Goal: Task Accomplishment & Management: Use online tool/utility

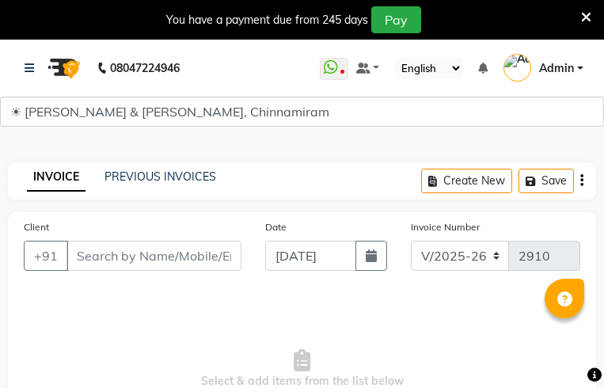
select select "7388"
select select "service"
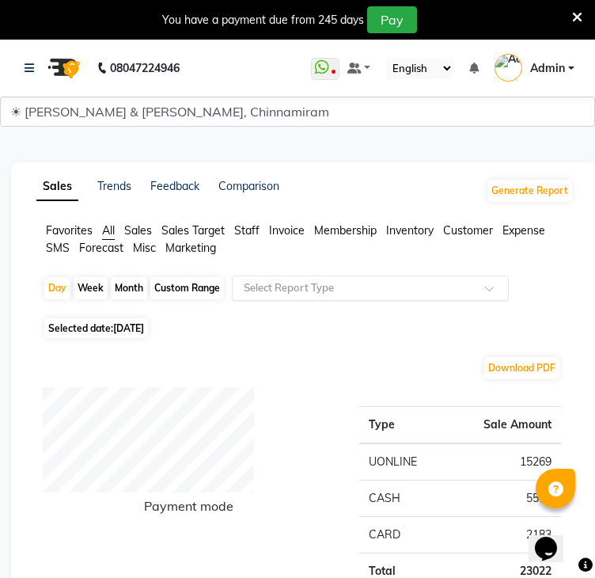
click at [400, 280] on input "text" at bounding box center [355, 288] width 228 height 16
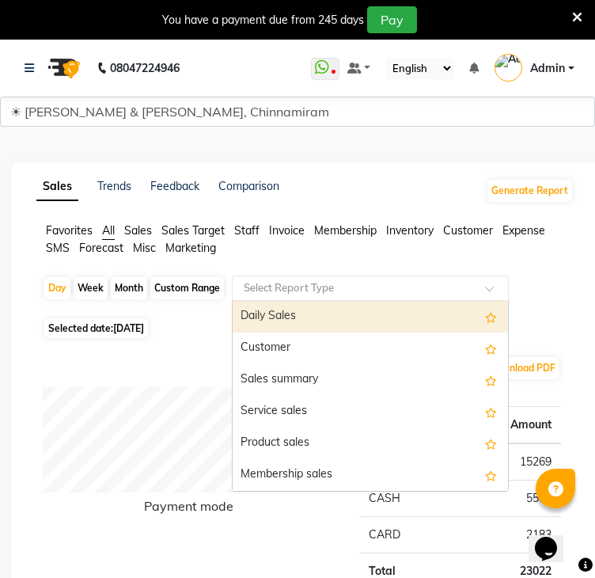
type input "d"
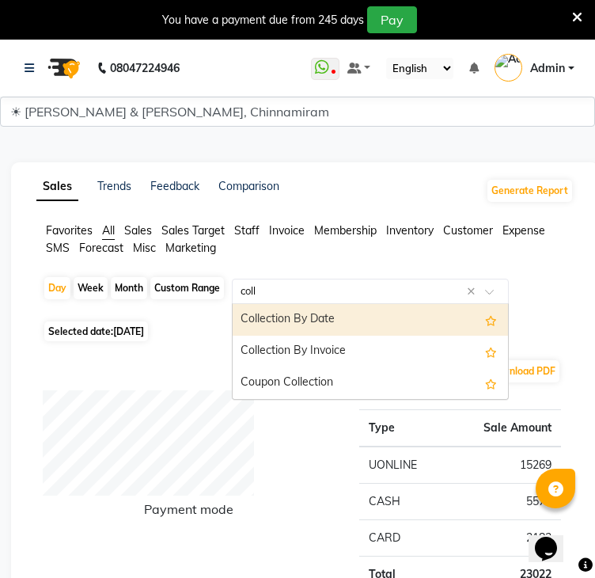
type input "colle"
click at [412, 304] on div "Collection By Date" at bounding box center [370, 320] width 275 height 32
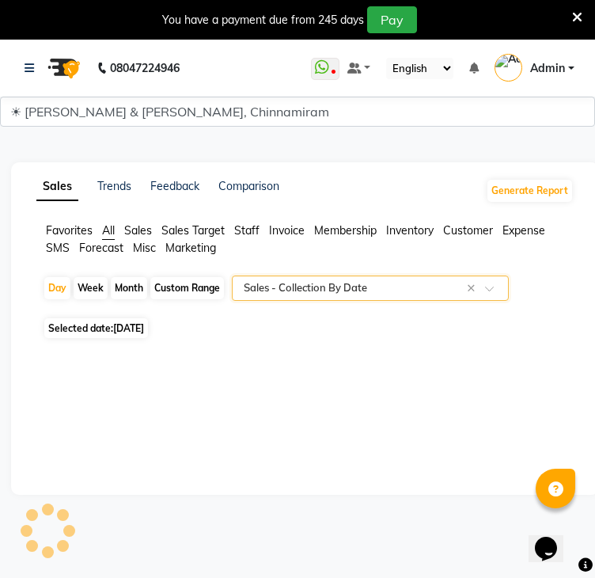
select select "full_report"
select select "csv"
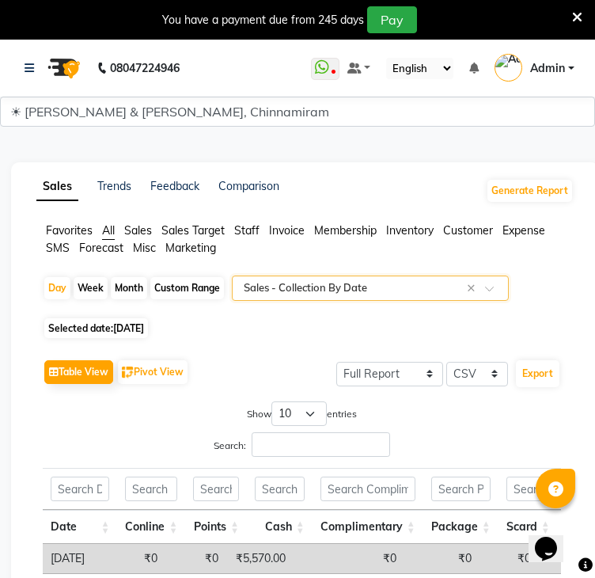
click at [224, 277] on div "Custom Range" at bounding box center [187, 288] width 74 height 22
select select "9"
select select "2025"
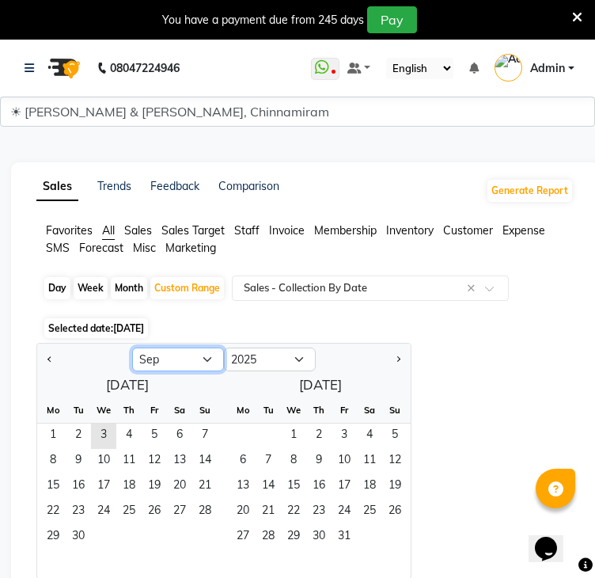
click at [224, 347] on select "Jan Feb Mar Apr May Jun [DATE] Aug Sep Oct Nov Dec" at bounding box center [178, 359] width 92 height 24
select select "8"
click at [224, 347] on select "Jan Feb Mar Apr May Jun [DATE] Aug Sep Oct Nov Dec" at bounding box center [178, 359] width 92 height 24
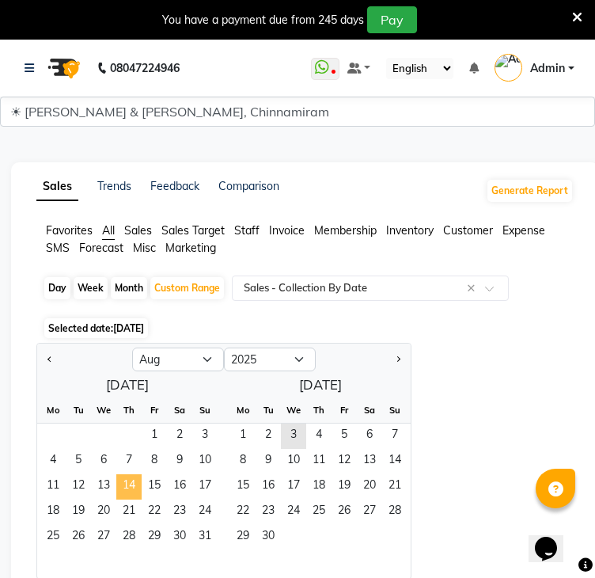
click at [142, 387] on span "14" at bounding box center [128, 486] width 25 height 25
click at [256, 387] on span "8" at bounding box center [242, 461] width 25 height 25
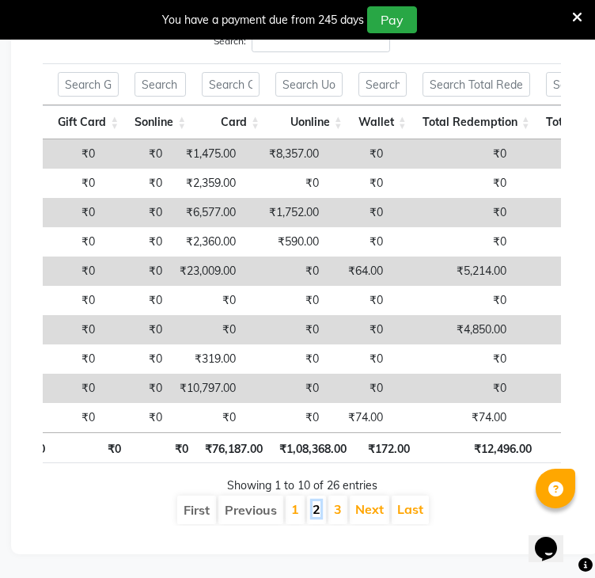
click at [321, 387] on link "2" at bounding box center [317, 509] width 8 height 16
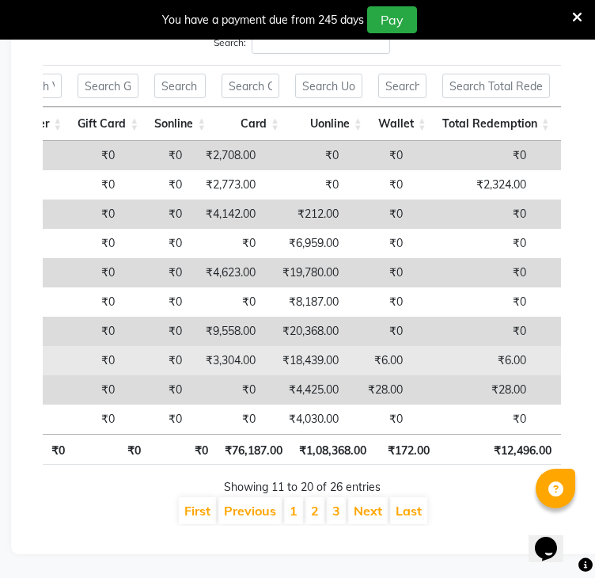
click at [411, 346] on td "₹6.00" at bounding box center [379, 360] width 64 height 29
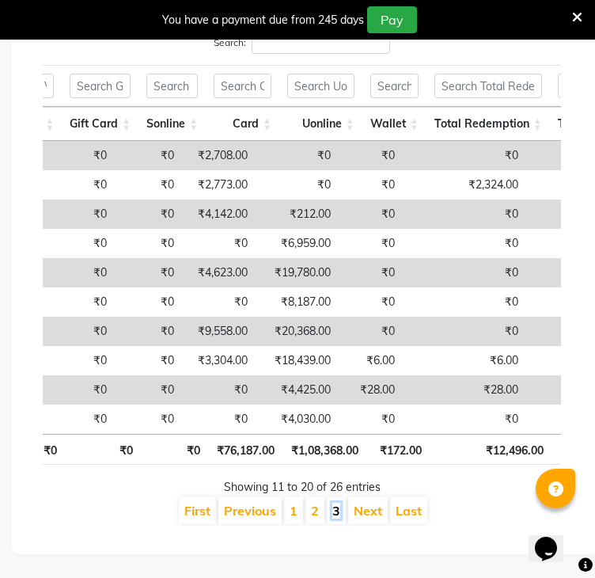
click at [340, 387] on link "3" at bounding box center [336, 511] width 8 height 16
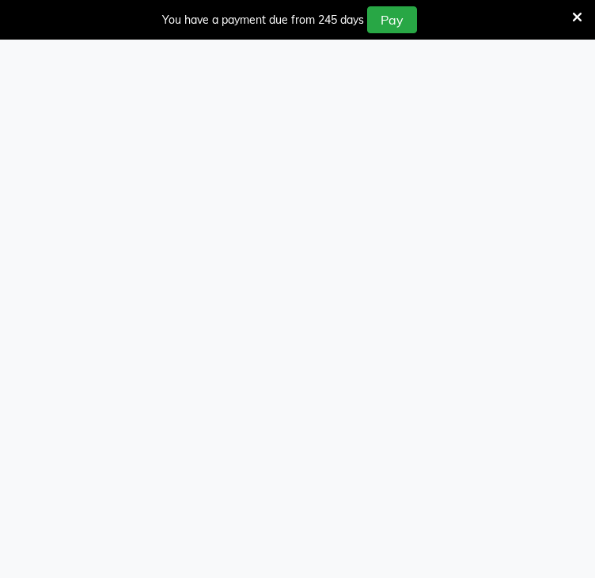
select select "service"
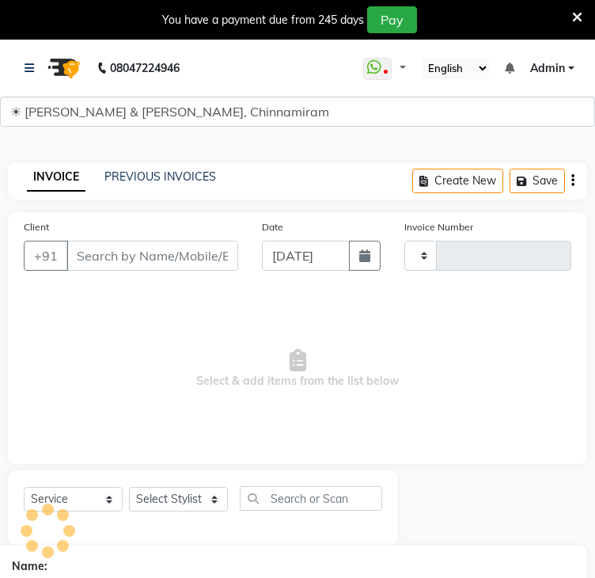
type input "2910"
select select "7388"
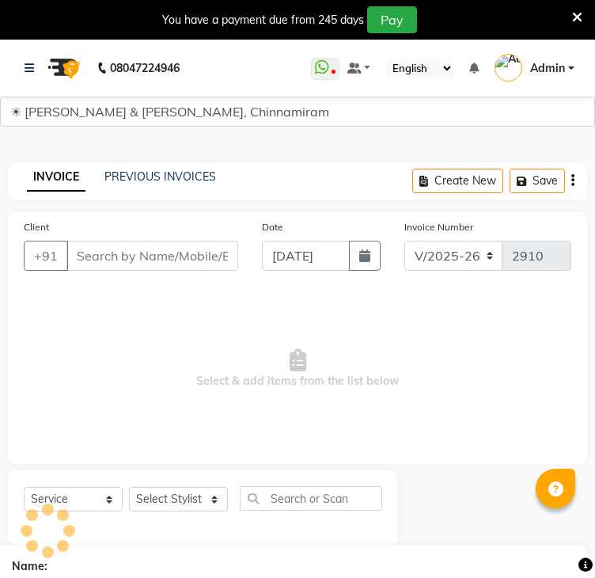
click at [581, 21] on icon at bounding box center [577, 17] width 10 height 14
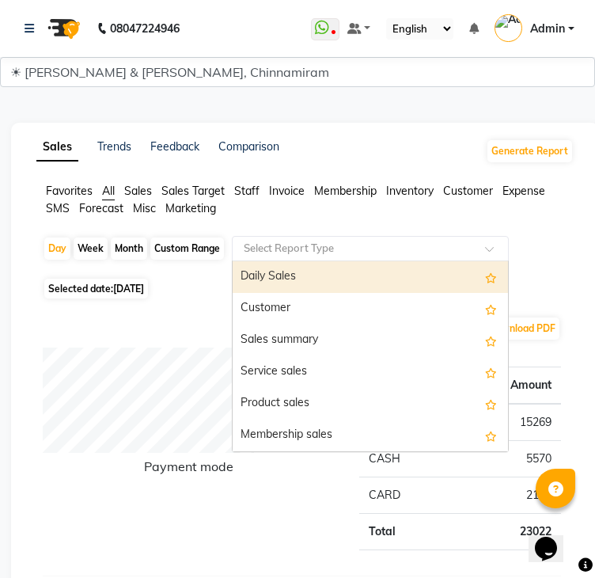
click at [433, 241] on input "text" at bounding box center [355, 249] width 228 height 16
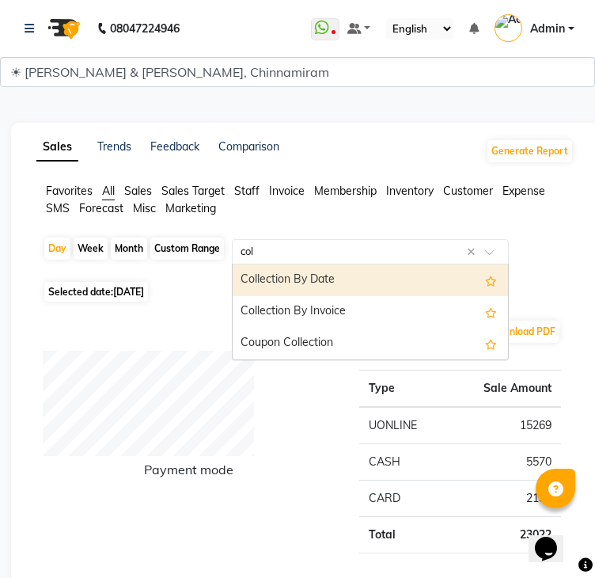
type input "coll"
click at [442, 264] on div "Collection By Date" at bounding box center [370, 280] width 275 height 32
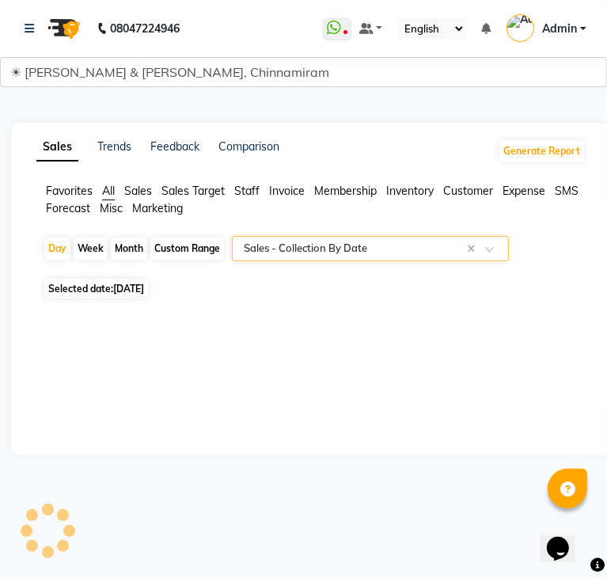
select select "full_report"
select select "csv"
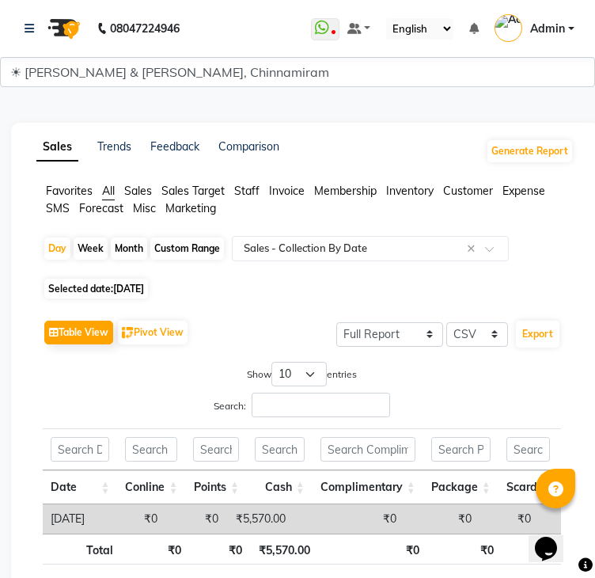
click at [224, 237] on div "Custom Range" at bounding box center [187, 248] width 74 height 22
select select "9"
select select "2025"
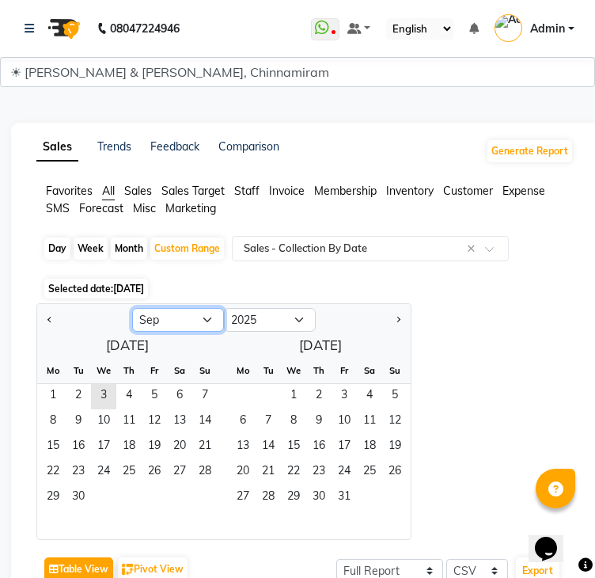
click at [224, 308] on select "Jan Feb Mar Apr May Jun [DATE] Aug Sep Oct Nov Dec" at bounding box center [178, 320] width 92 height 24
select select "8"
click at [224, 308] on select "Jan Feb Mar Apr May Jun [DATE] Aug Sep Oct Nov Dec" at bounding box center [178, 320] width 92 height 24
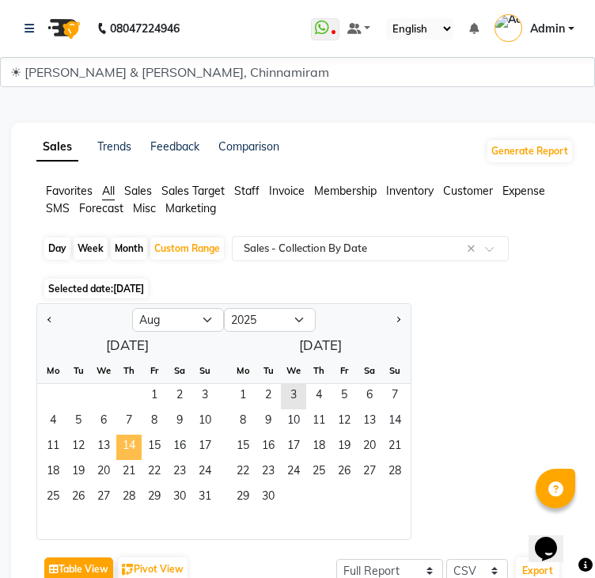
click at [142, 435] on span "14" at bounding box center [128, 447] width 25 height 25
click at [281, 384] on span "2" at bounding box center [268, 396] width 25 height 25
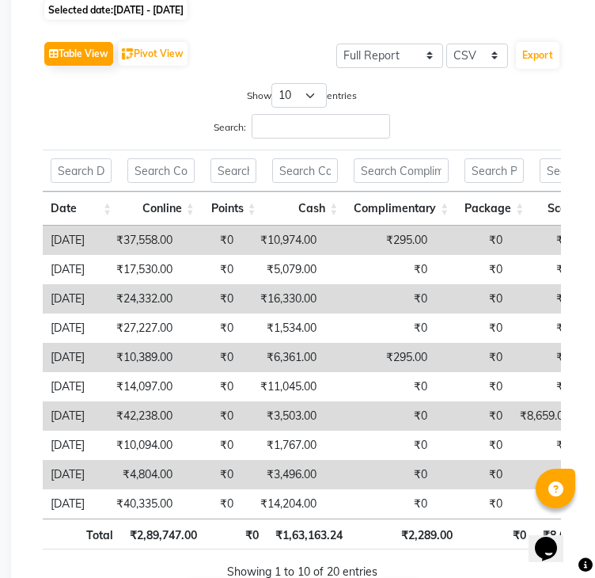
scroll to position [366, 0]
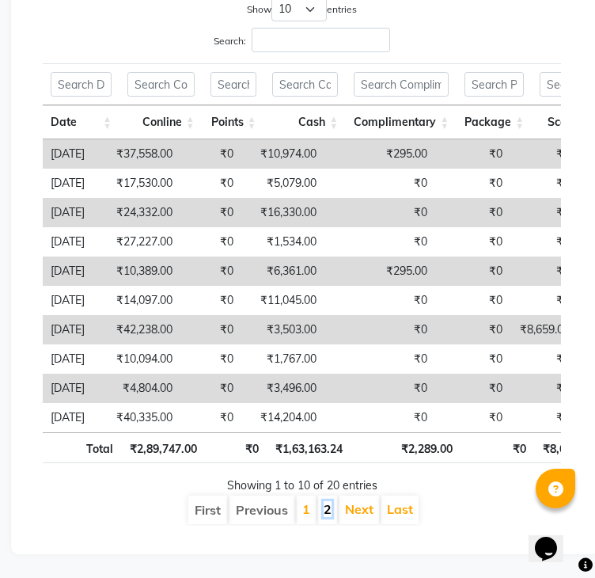
click at [332, 501] on link "2" at bounding box center [328, 509] width 8 height 16
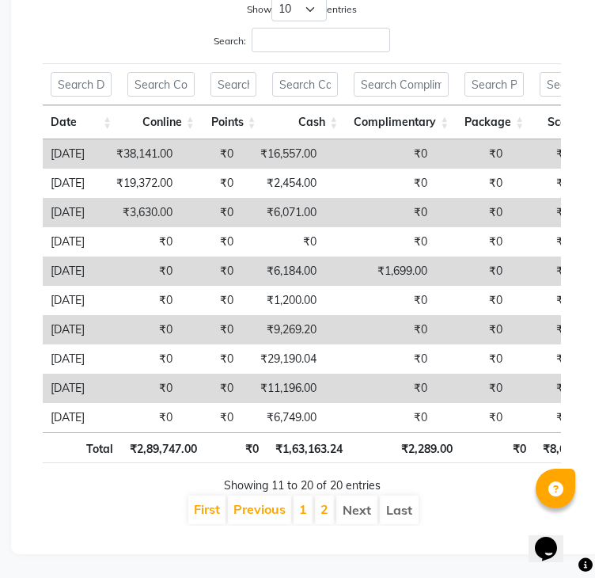
click at [328, 501] on link "2" at bounding box center [325, 509] width 8 height 16
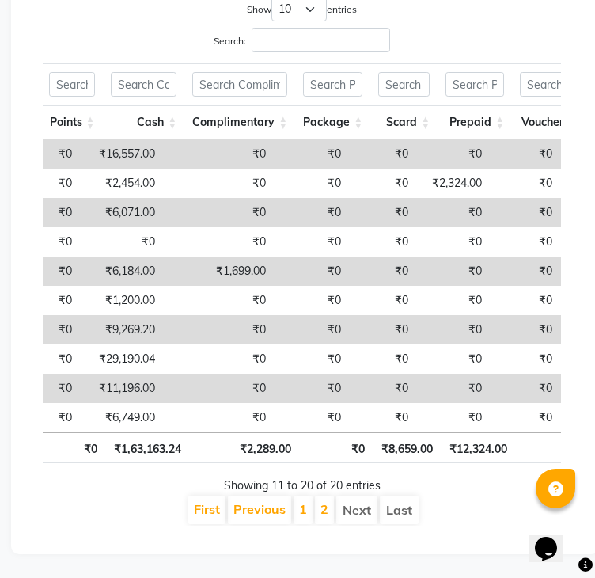
scroll to position [0, 0]
